Goal: Task Accomplishment & Management: Use online tool/utility

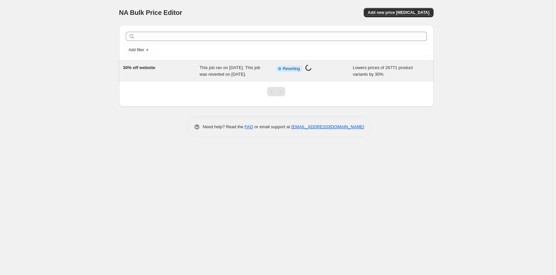
click at [282, 67] on icon at bounding box center [279, 69] width 7 height 7
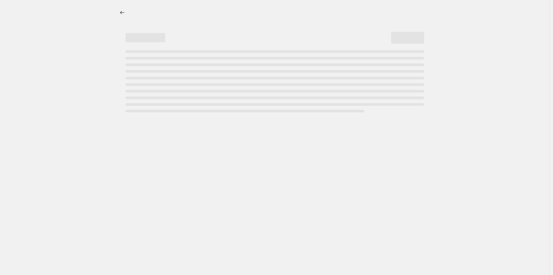
select select "percentage"
select select "collection"
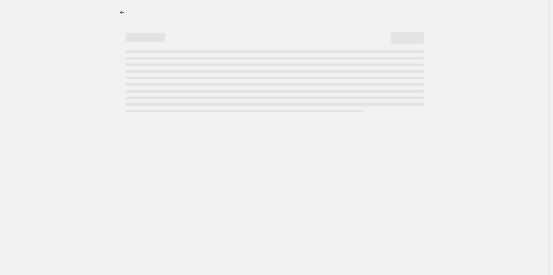
select select "collection"
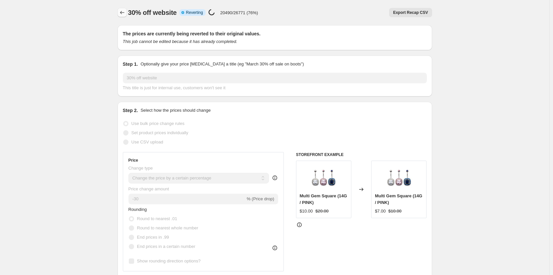
click at [123, 11] on icon "Price change jobs" at bounding box center [122, 12] width 7 height 7
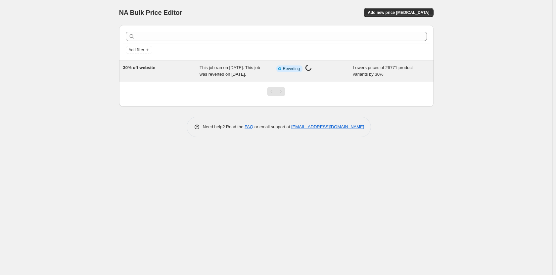
click at [226, 75] on span "This job ran on [DATE]. This job was reverted on [DATE]." at bounding box center [230, 71] width 61 height 12
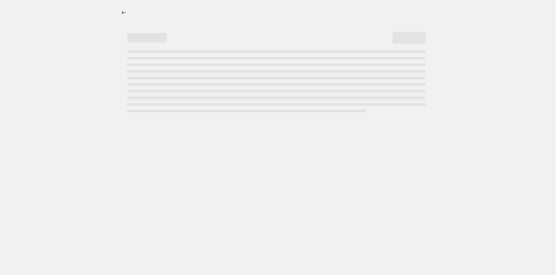
select select "percentage"
select select "collection"
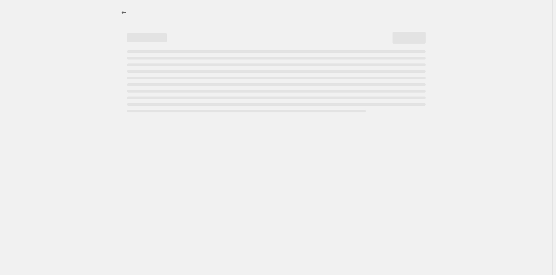
select select "collection"
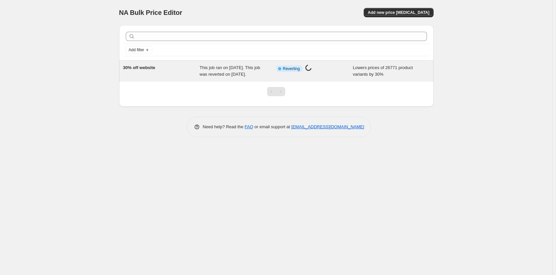
click at [280, 71] on icon at bounding box center [279, 69] width 7 height 7
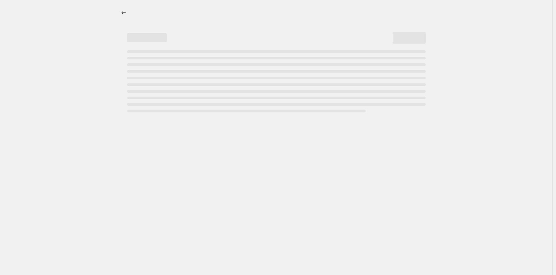
select select "percentage"
select select "collection"
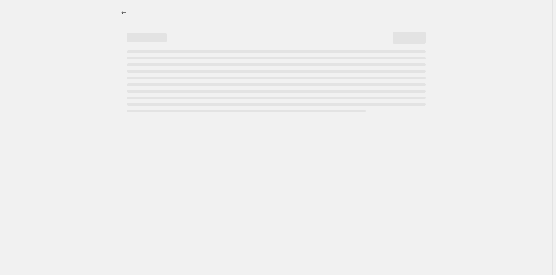
select select "collection"
